Goal: Browse casually: Explore the website without a specific task or goal

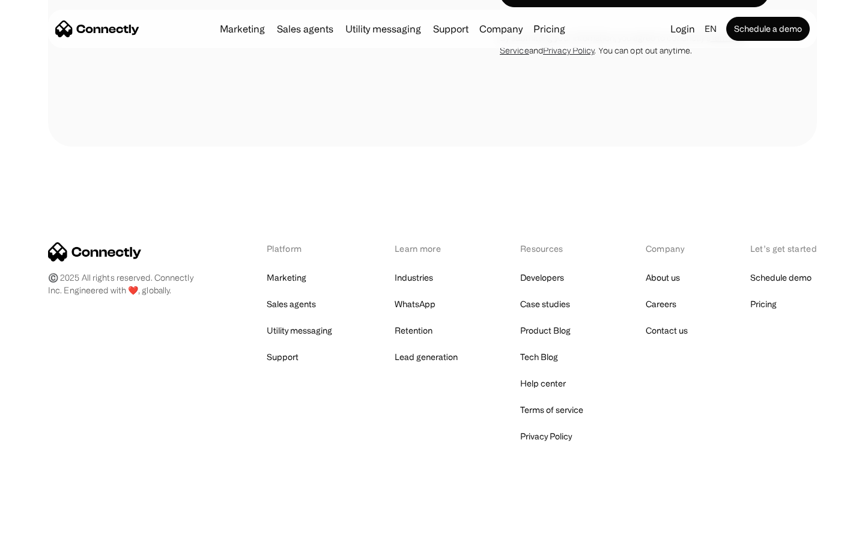
scroll to position [3406, 0]
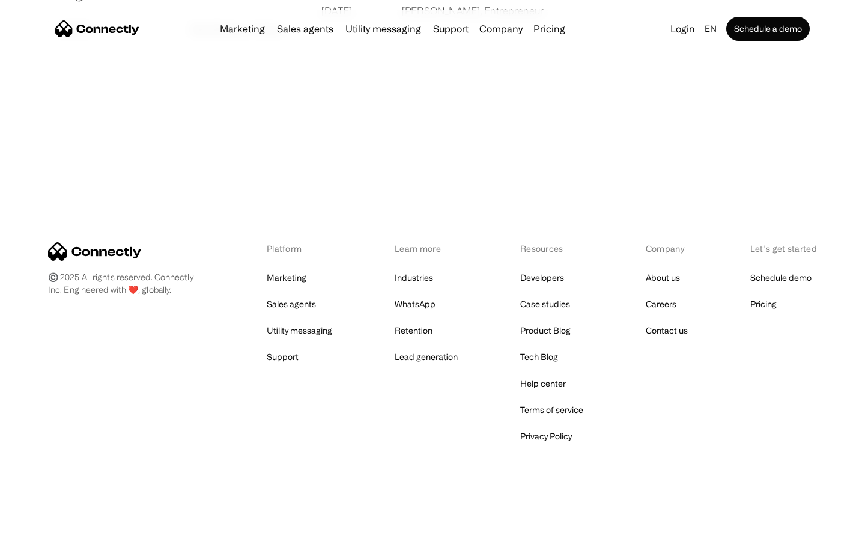
scroll to position [2309, 0]
